Goal: Go to known website: Access a specific website the user already knows

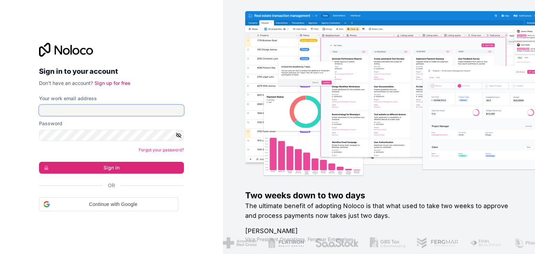
drag, startPoint x: 0, startPoint y: 0, endPoint x: 136, endPoint y: 116, distance: 178.8
click at [138, 115] on input "Your work email address" at bounding box center [111, 110] width 145 height 11
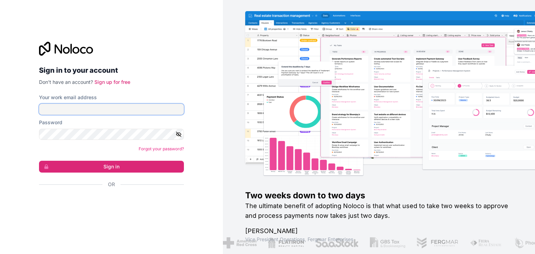
type input "[EMAIL_ADDRESS][DOMAIN_NAME]"
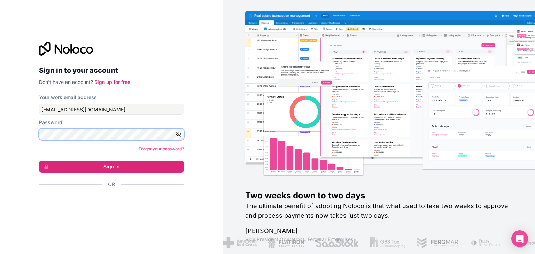
click at [39, 161] on button "Sign in" at bounding box center [111, 167] width 145 height 12
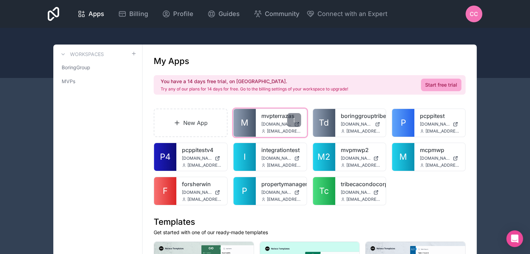
click at [243, 127] on span "M" at bounding box center [245, 122] width 8 height 11
